Goal: Navigation & Orientation: Find specific page/section

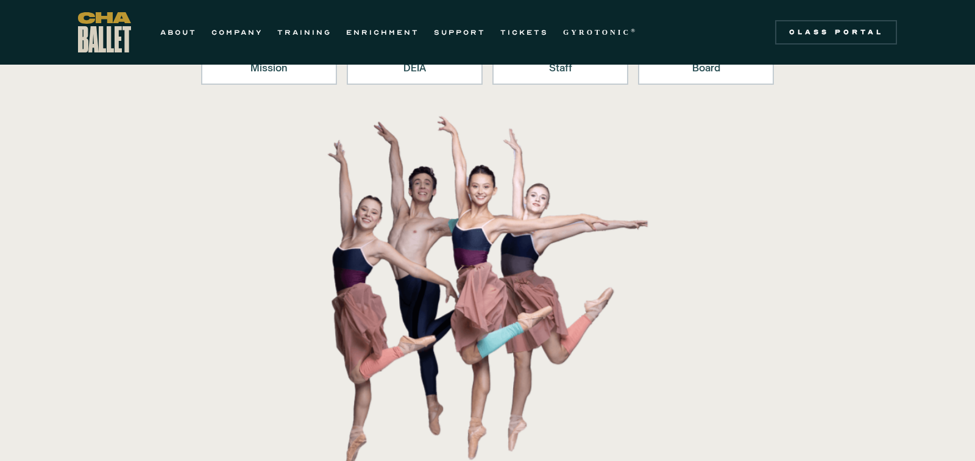
scroll to position [57, 0]
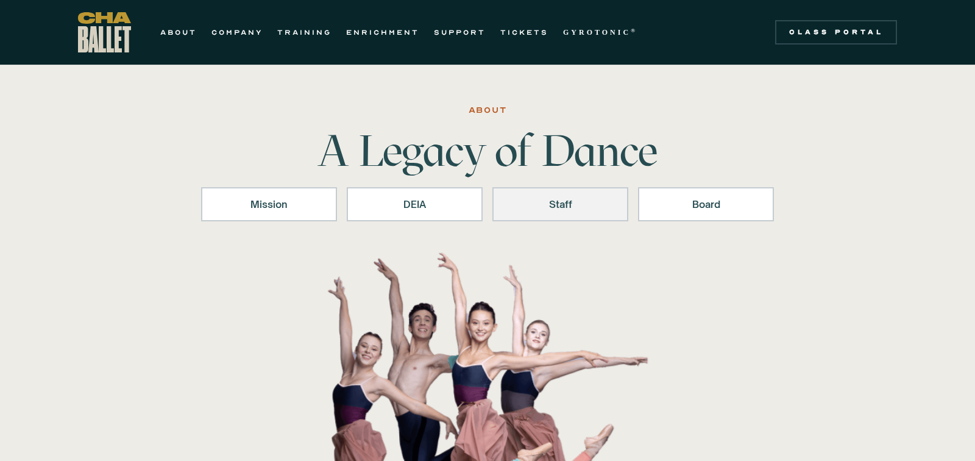
click at [554, 201] on div "Staff" at bounding box center [560, 204] width 104 height 15
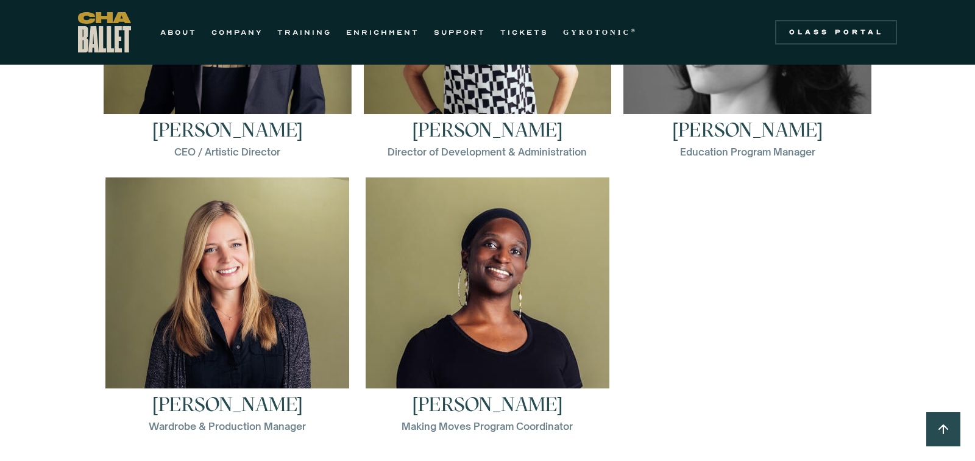
scroll to position [1894, 0]
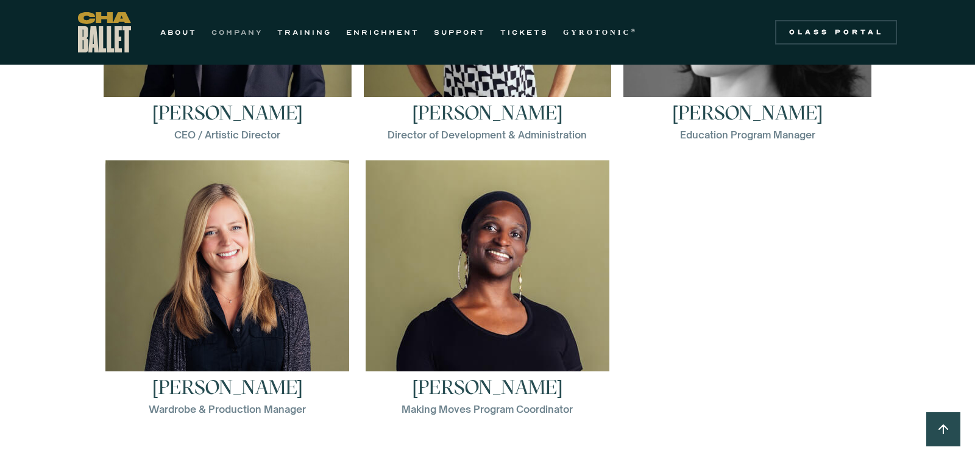
click at [237, 37] on link "COMPANY" at bounding box center [236, 32] width 51 height 15
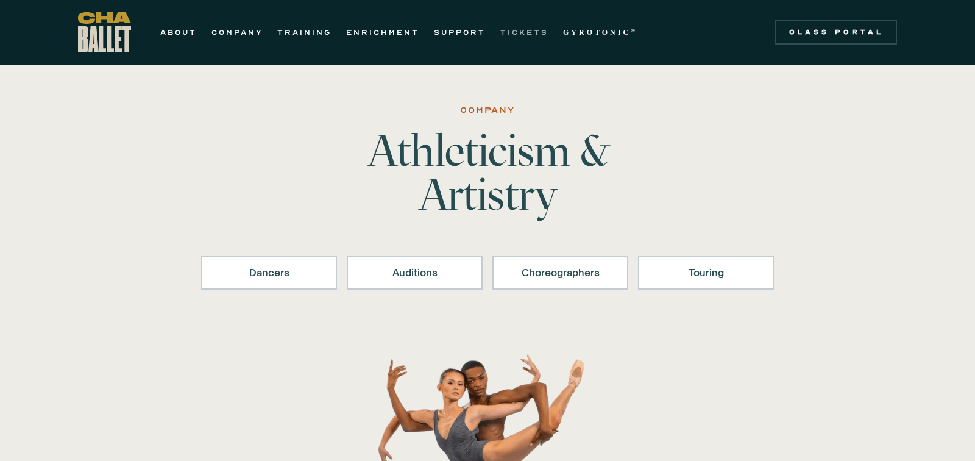
click at [513, 32] on link "TICKETS" at bounding box center [524, 32] width 48 height 15
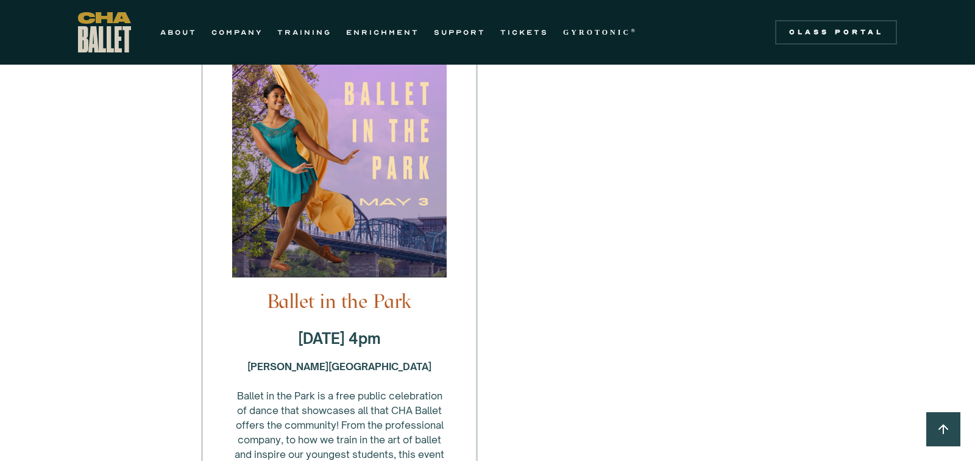
scroll to position [1572, 0]
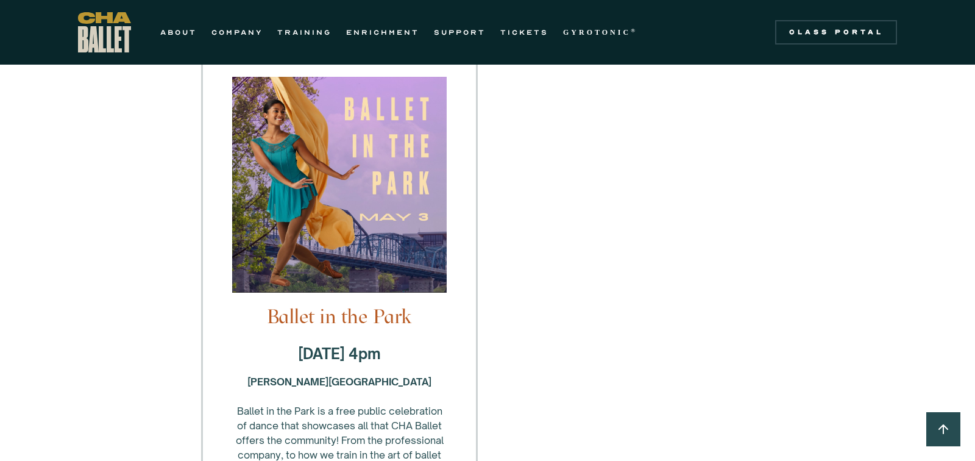
click at [111, 46] on img "home" at bounding box center [104, 32] width 53 height 40
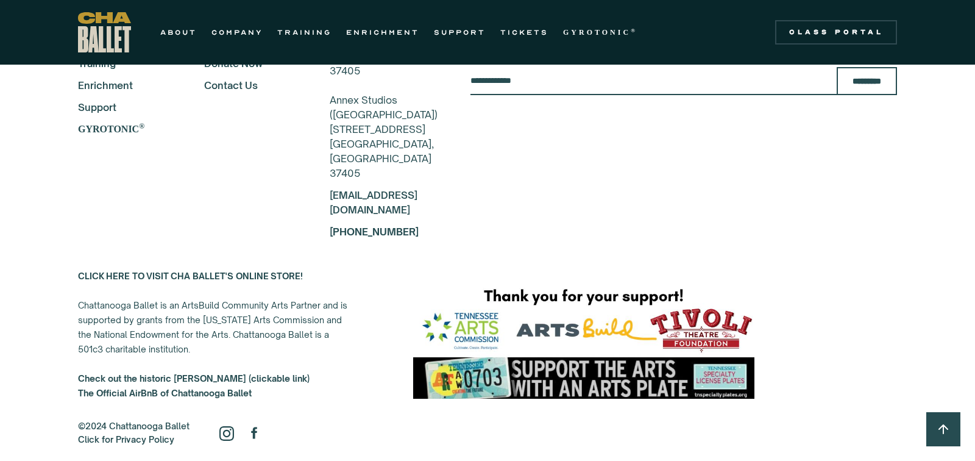
scroll to position [2285, 0]
